Goal: Task Accomplishment & Management: Use online tool/utility

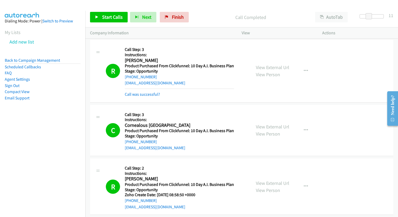
scroll to position [2380, 0]
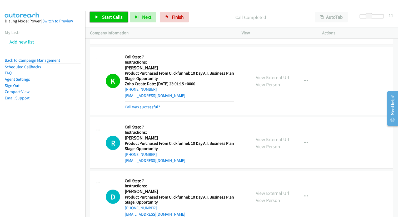
click at [112, 16] on span "Start Calls" at bounding box center [112, 17] width 21 height 6
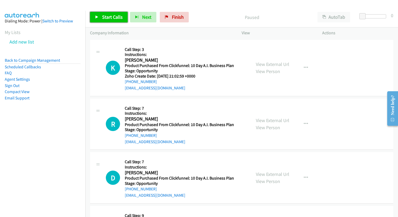
click at [105, 17] on span "Start Calls" at bounding box center [112, 17] width 21 height 6
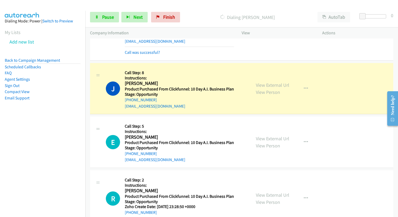
scroll to position [383, 0]
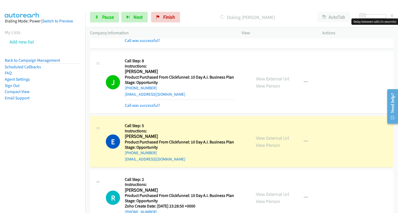
click at [364, 15] on span at bounding box center [362, 16] width 6 height 6
drag, startPoint x: 363, startPoint y: 16, endPoint x: 372, endPoint y: 16, distance: 8.7
click at [372, 16] on span at bounding box center [369, 16] width 6 height 6
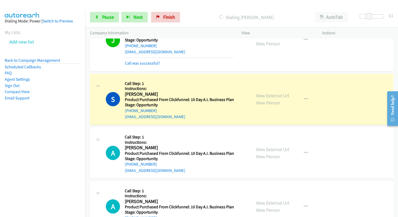
scroll to position [1356, 0]
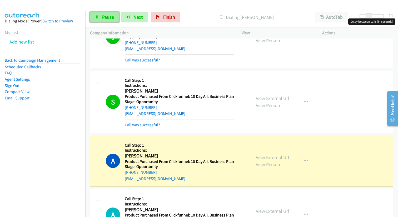
click at [105, 15] on span "Pause" at bounding box center [108, 17] width 12 height 6
